Goal: Book appointment/travel/reservation

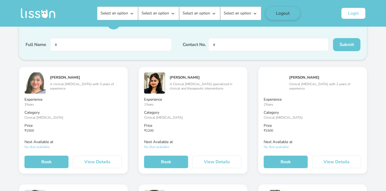
scroll to position [985, 0]
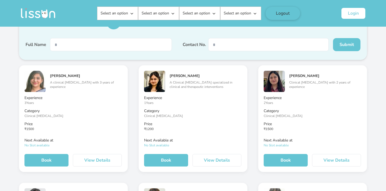
click at [281, 143] on p "No Slot available" at bounding box center [313, 145] width 98 height 4
click at [328, 160] on button "View Details" at bounding box center [336, 160] width 49 height 13
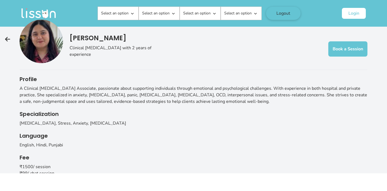
click at [33, 34] on img at bounding box center [41, 41] width 43 height 43
click at [123, 18] on div "[PERSON_NAME] Clinical [MEDICAL_DATA] with 2 years of experience Book a Session" at bounding box center [194, 42] width 348 height 56
click at [133, 10] on div at bounding box center [132, 13] width 5 height 7
